Goal: Information Seeking & Learning: Learn about a topic

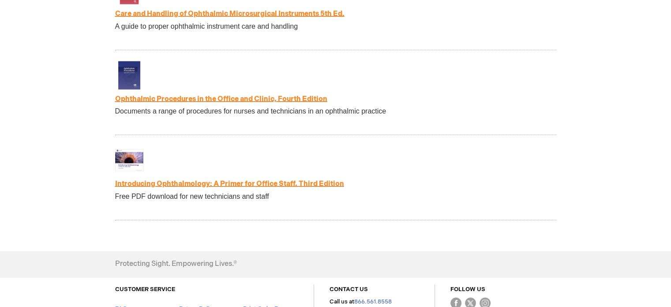
scroll to position [1980, 0]
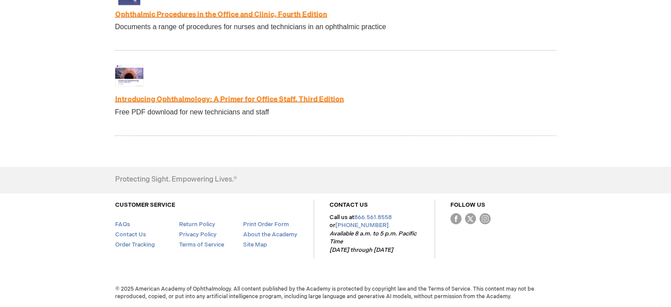
click at [167, 100] on link "Introducing Ophthalmology: A Primer for Office Staff, Third Edition" at bounding box center [229, 99] width 229 height 8
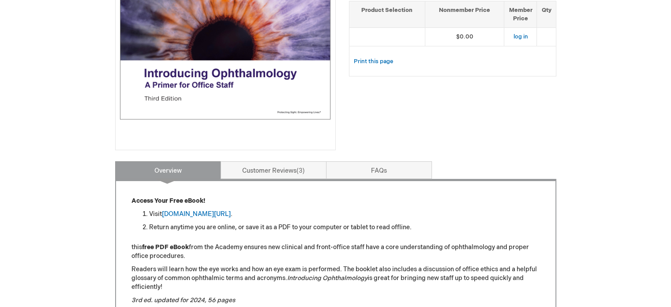
scroll to position [205, 0]
click at [181, 53] on img at bounding box center [225, 36] width 211 height 211
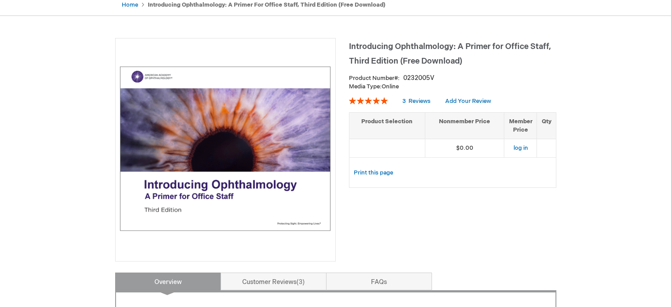
scroll to position [68, 0]
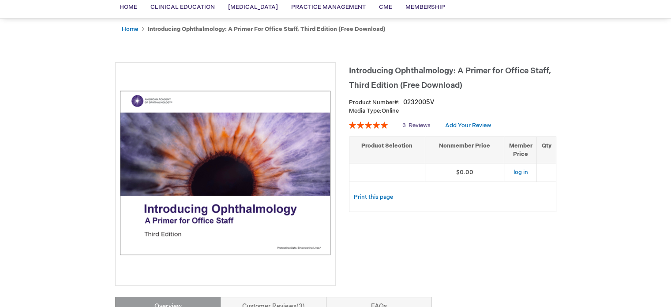
click at [412, 123] on span "Reviews" at bounding box center [420, 125] width 22 height 7
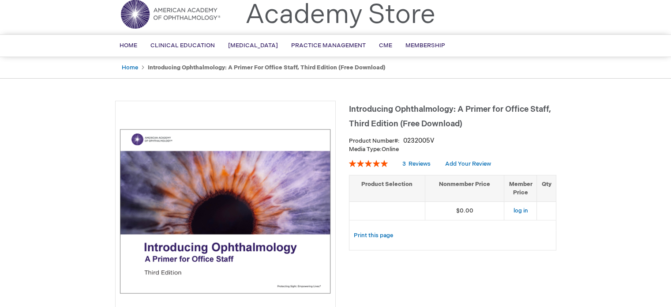
scroll to position [0, 0]
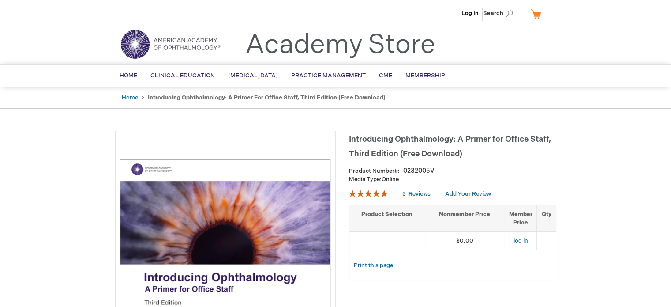
click at [172, 293] on img at bounding box center [225, 241] width 211 height 211
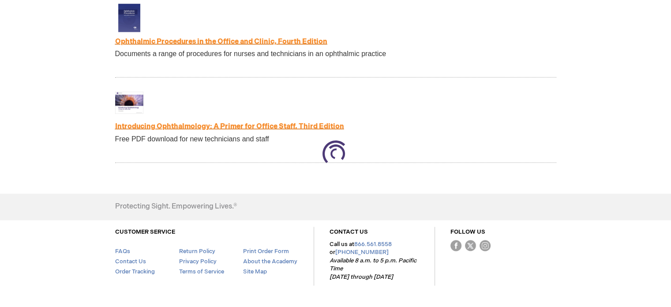
scroll to position [1980, 0]
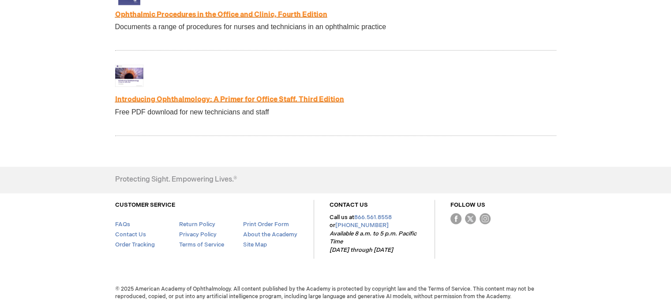
click at [240, 99] on link "Introducing Ophthalmology: A Primer for Office Staff, Third Edition" at bounding box center [229, 99] width 229 height 8
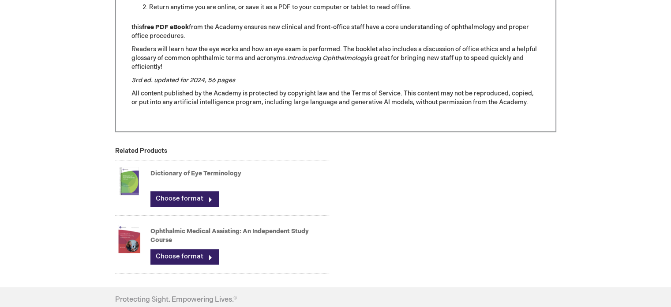
scroll to position [425, 0]
